Goal: Task Accomplishment & Management: Use online tool/utility

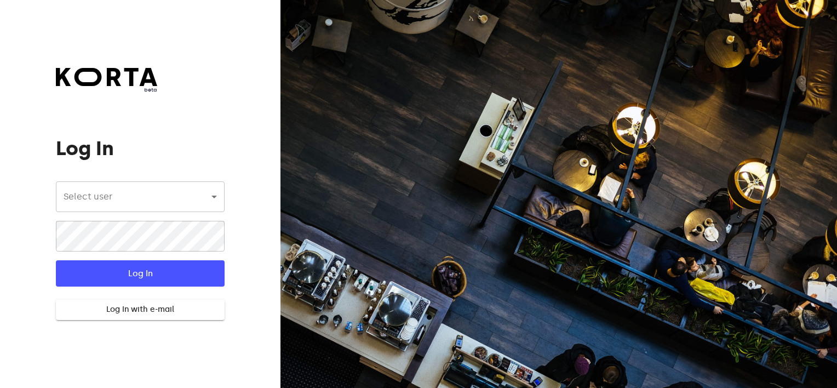
click at [138, 199] on body "beta Log In Select user ​ ​ ​ Log In Log In with e-mail Need an Account? Create…" at bounding box center [418, 194] width 837 height 388
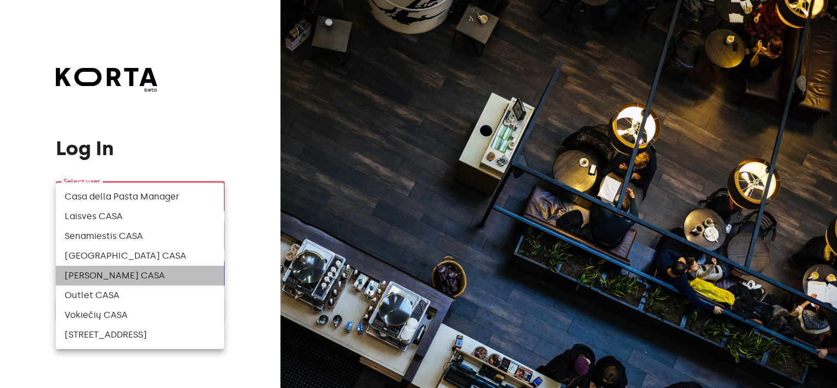
click at [170, 278] on li "[PERSON_NAME] CASA" at bounding box center [140, 276] width 168 height 20
type input "82"
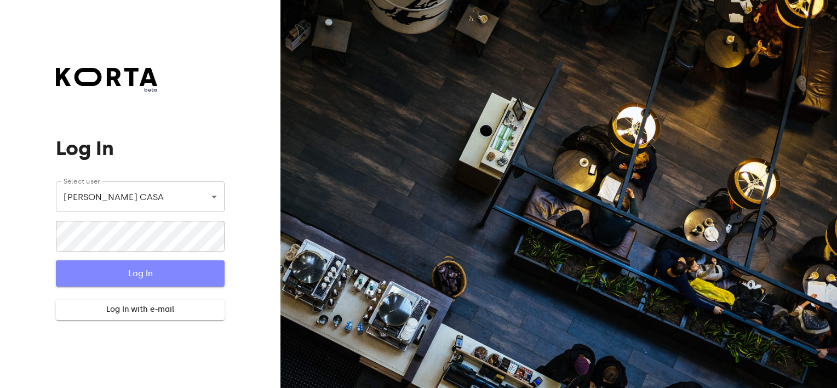
click at [123, 274] on span "Log In" at bounding box center [139, 273] width 133 height 14
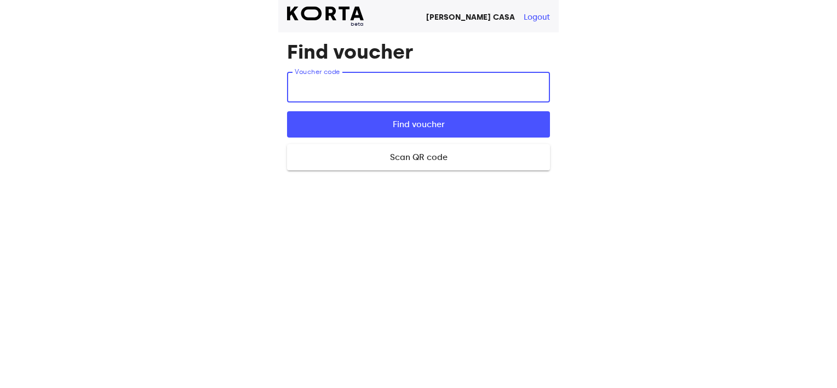
click at [327, 85] on input "text" at bounding box center [418, 87] width 263 height 31
type input "K5fxc"
click at [346, 122] on span "Find voucher" at bounding box center [419, 124] width 228 height 14
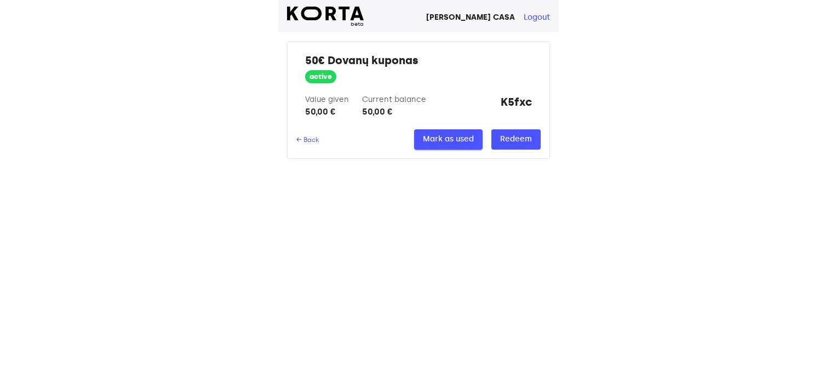
click at [462, 140] on span "Mark as used" at bounding box center [448, 140] width 51 height 14
